Goal: Find specific page/section: Find specific page/section

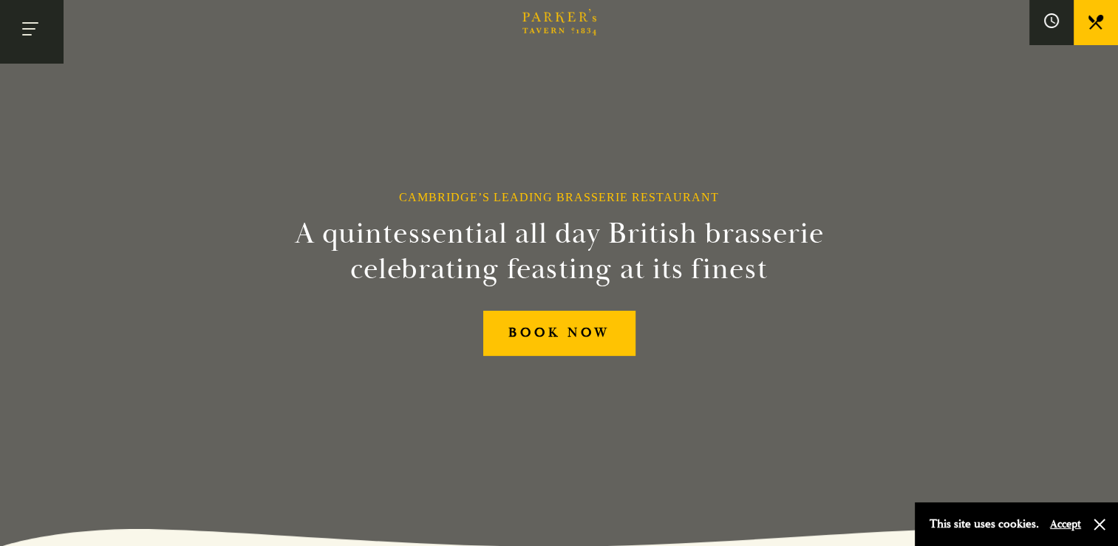
click at [50, 38] on button "Toggle navigation" at bounding box center [31, 31] width 63 height 63
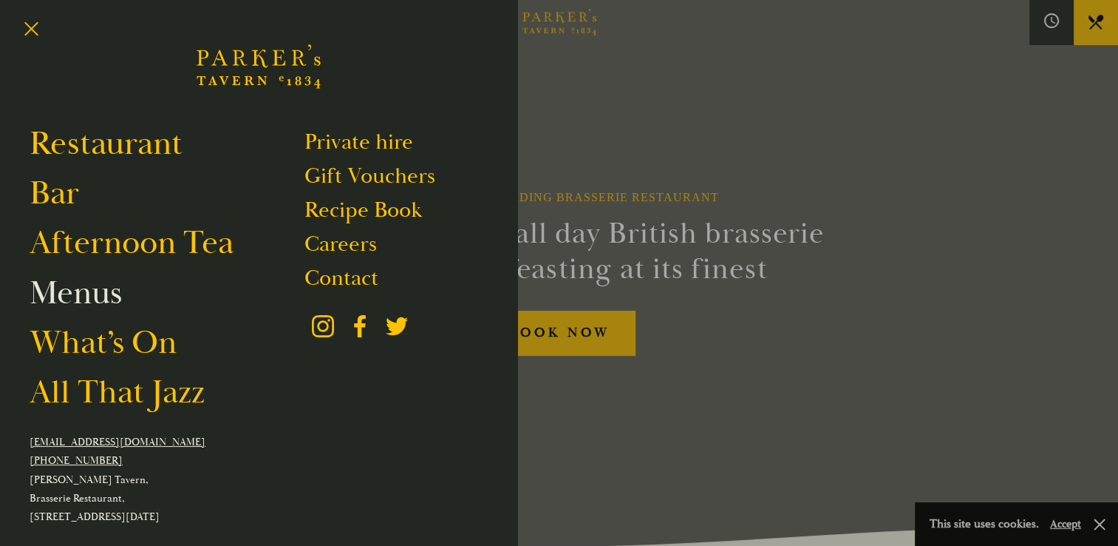
click at [106, 293] on link "Menus" at bounding box center [76, 292] width 92 height 41
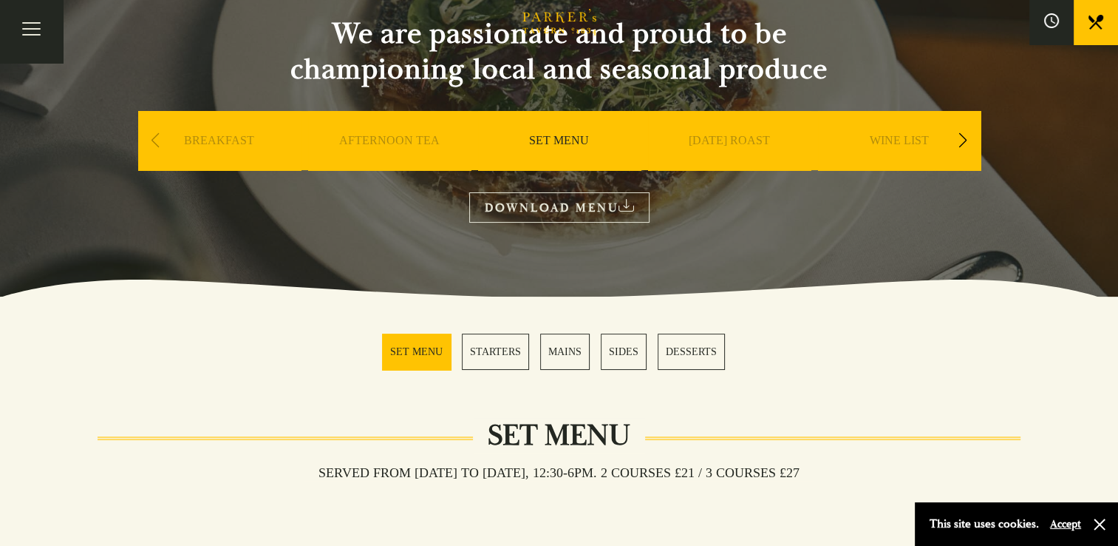
scroll to position [137, 0]
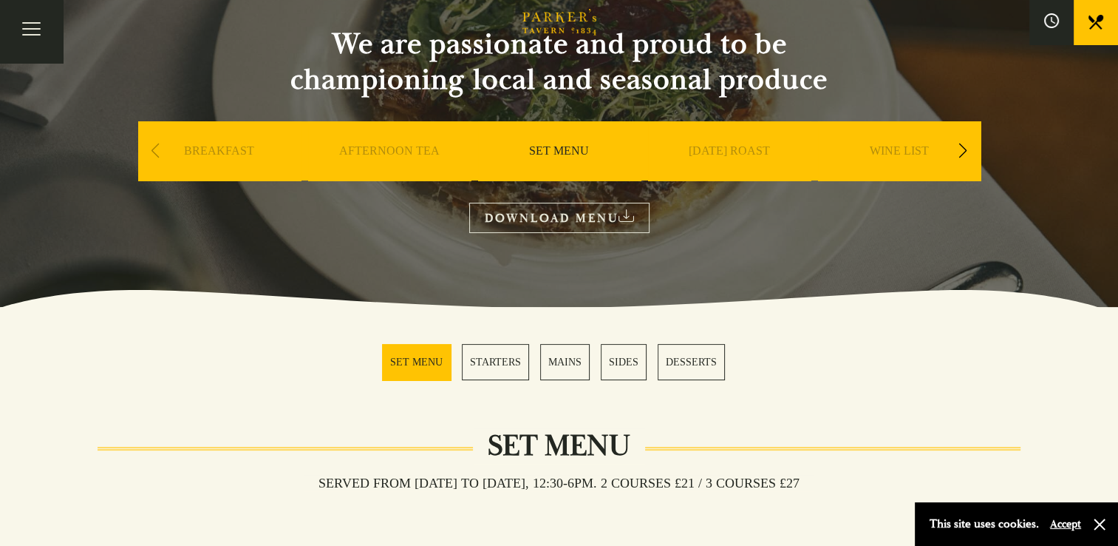
click at [218, 163] on link "BREAKFAST" at bounding box center [219, 172] width 70 height 59
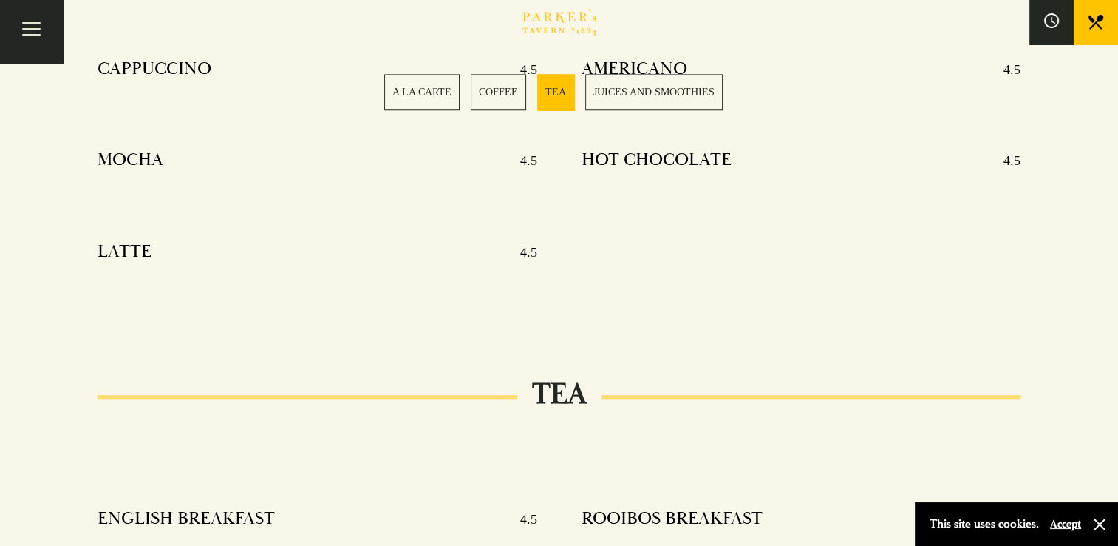
scroll to position [1319, 0]
